Goal: Task Accomplishment & Management: Use online tool/utility

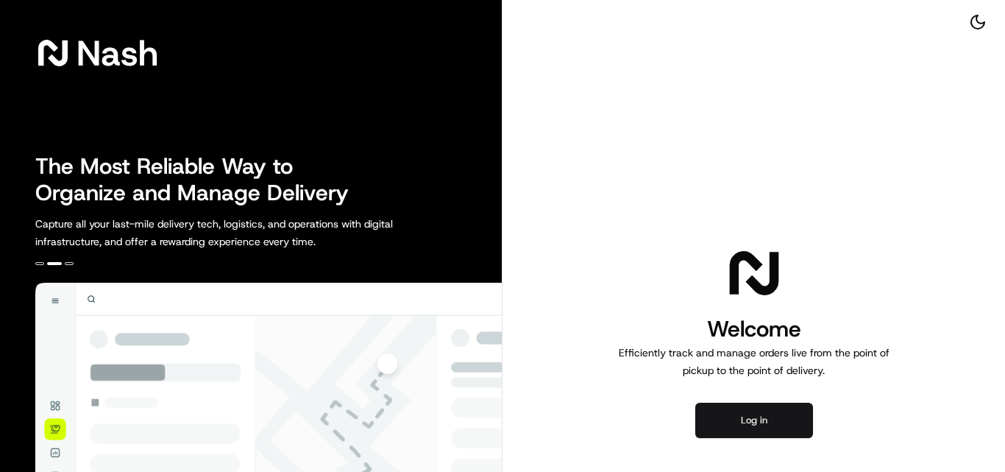
click at [759, 413] on button "Log in" at bounding box center [754, 420] width 118 height 35
